Goal: Check status: Check status

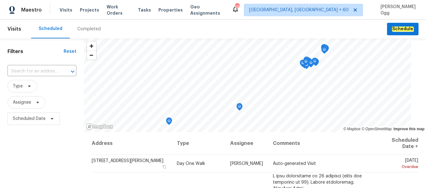
click at [77, 30] on div "Completed" at bounding box center [88, 29] width 23 height 6
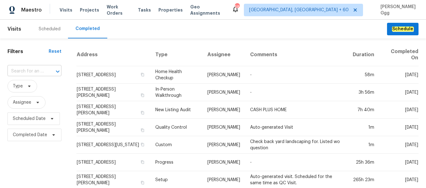
click at [47, 70] on div at bounding box center [53, 71] width 16 height 9
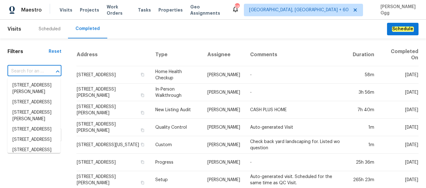
paste input "[STREET_ADDRESS]"
type input "[STREET_ADDRESS]"
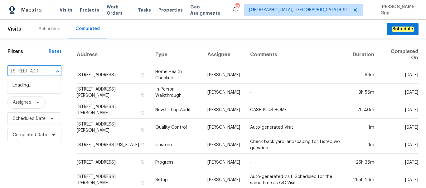
scroll to position [0, 36]
click at [42, 82] on li "[STREET_ADDRESS]" at bounding box center [33, 85] width 53 height 10
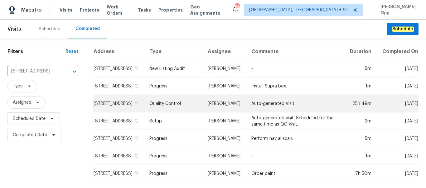
scroll to position [26, 0]
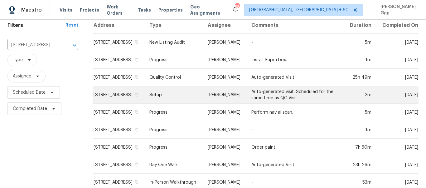
click at [172, 103] on td "Setup" at bounding box center [173, 94] width 58 height 17
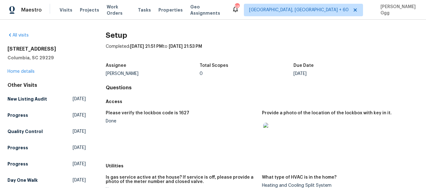
click at [212, 89] on h4 "Questions" at bounding box center [262, 87] width 313 height 6
